Goal: Book appointment/travel/reservation

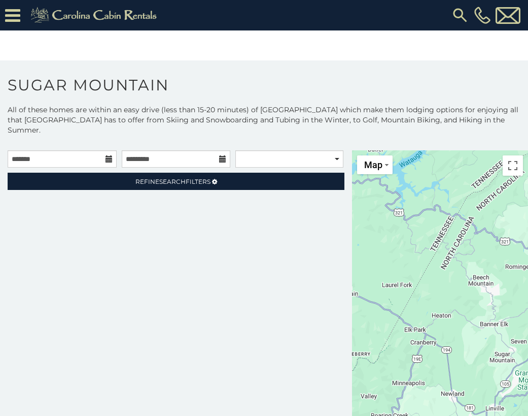
click at [107, 155] on icon at bounding box center [109, 158] width 7 height 7
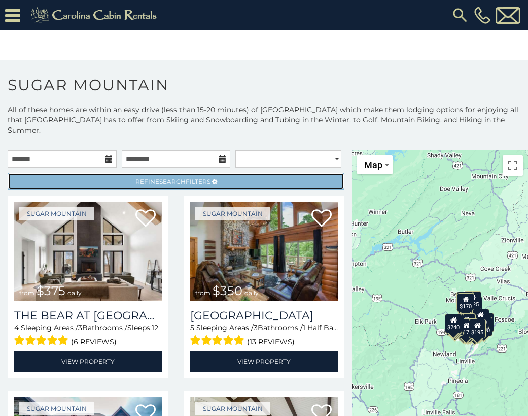
click at [201, 178] on span "Refine Search Filters" at bounding box center [173, 182] width 75 height 8
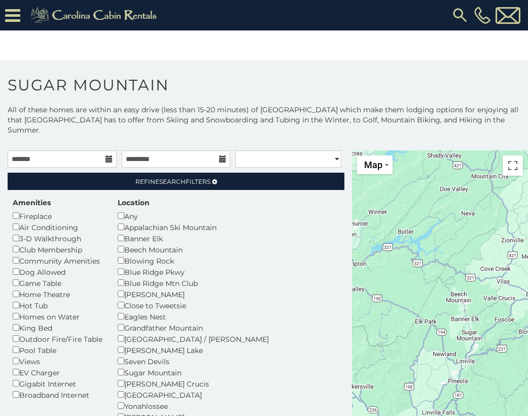
click at [18, 210] on div "Fireplace" at bounding box center [58, 215] width 90 height 11
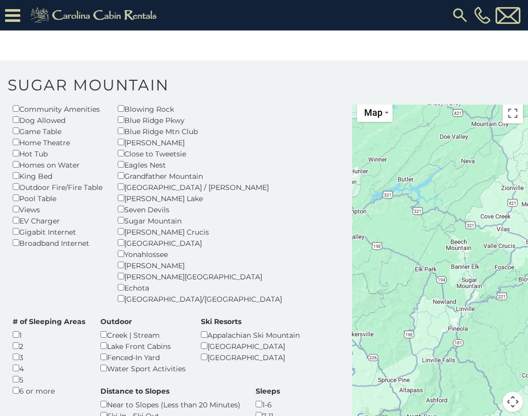
scroll to position [25, 0]
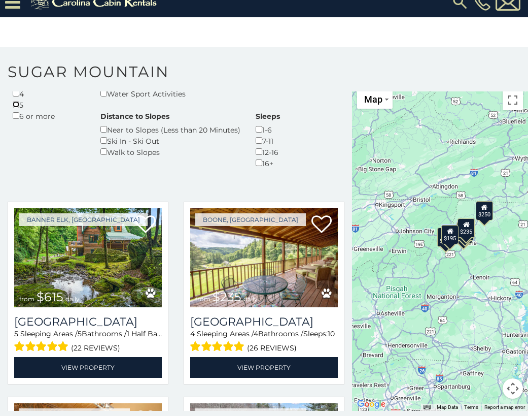
scroll to position [311, 0]
